Goal: Find specific page/section: Find specific page/section

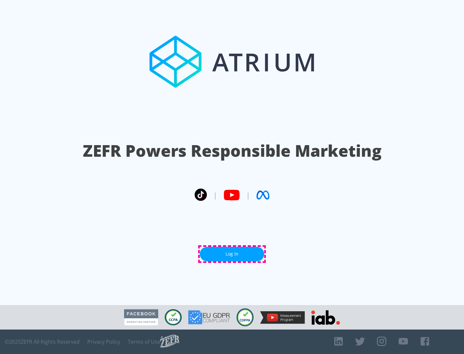
click at [232, 254] on link "Log In" at bounding box center [232, 254] width 64 height 14
